Goal: Find specific page/section: Find specific page/section

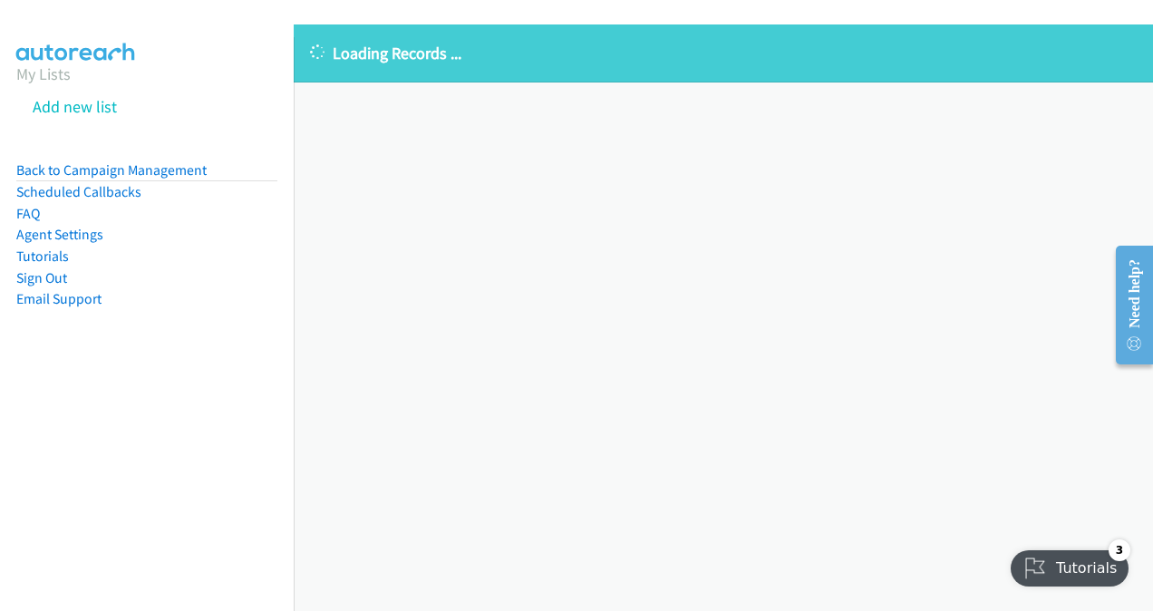
click at [557, 56] on p "Loading Records ..." at bounding box center [723, 53] width 827 height 24
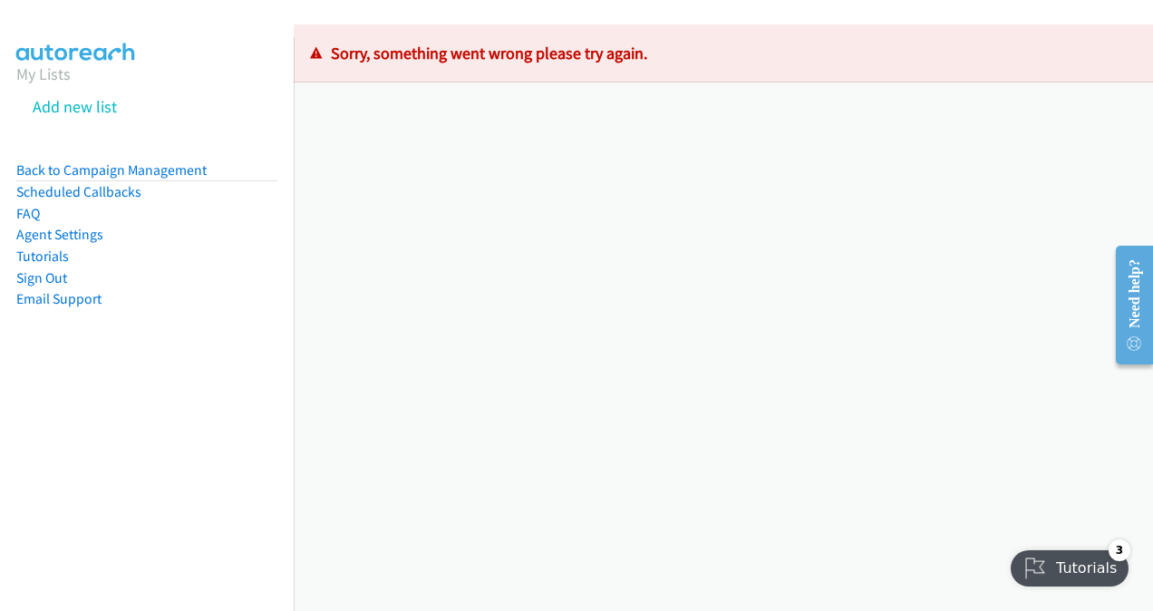
click at [175, 465] on nav "My Lists Add new list Back to Campaign Management Scheduled Callbacks FAQ Agent…" at bounding box center [147, 342] width 295 height 611
click at [9, 399] on nav "My Lists Add new list Back to Campaign Management Scheduled Callbacks FAQ Agent…" at bounding box center [147, 342] width 295 height 611
